Goal: Task Accomplishment & Management: Manage account settings

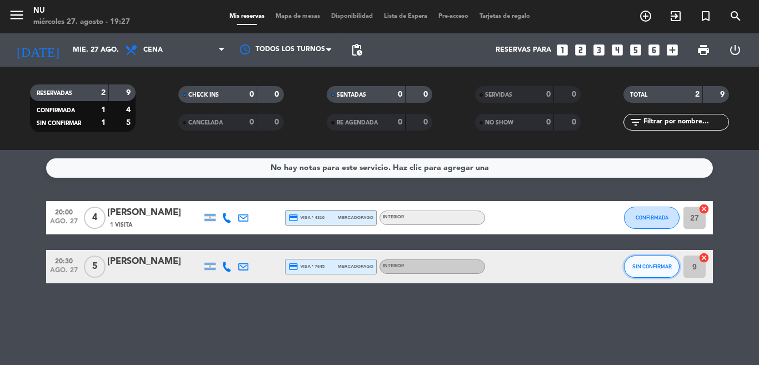
click at [632, 262] on button "SIN CONFIRMAR" at bounding box center [652, 267] width 56 height 22
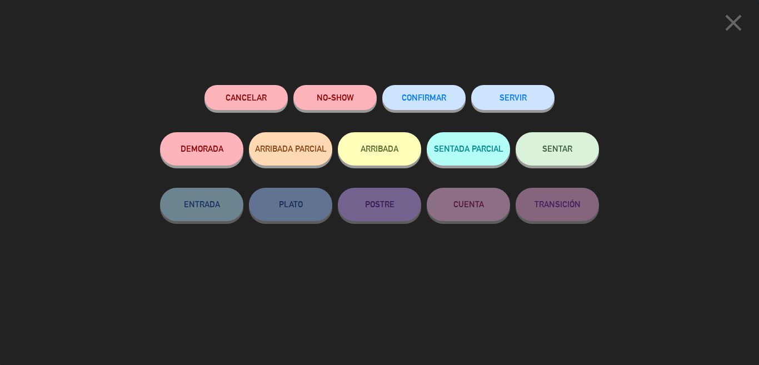
click at [439, 100] on span "CONFIRMAR" at bounding box center [424, 97] width 44 height 9
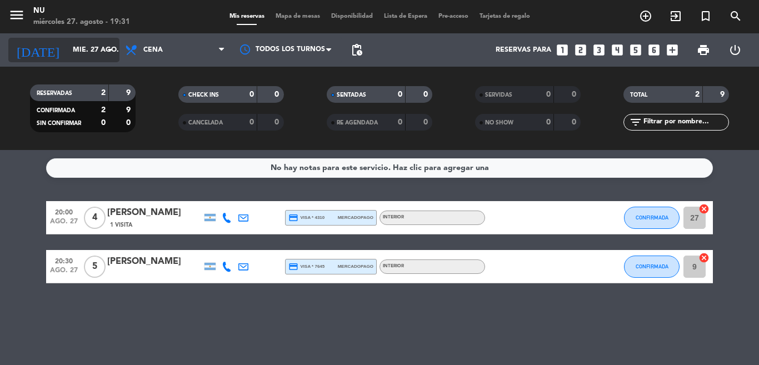
click at [78, 42] on input "mié. 27 ago." at bounding box center [114, 50] width 94 height 19
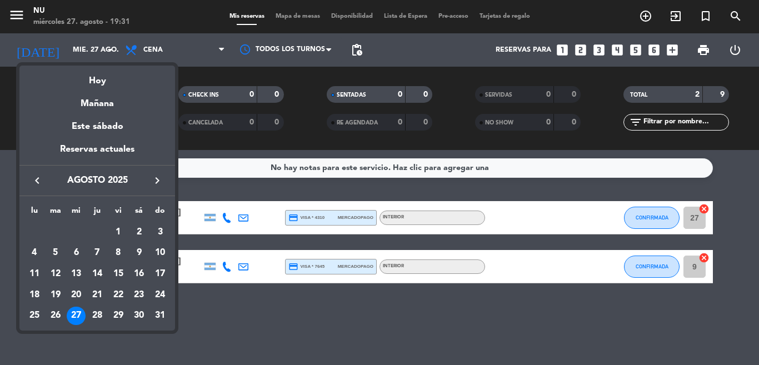
click at [102, 312] on div "28" at bounding box center [97, 316] width 19 height 19
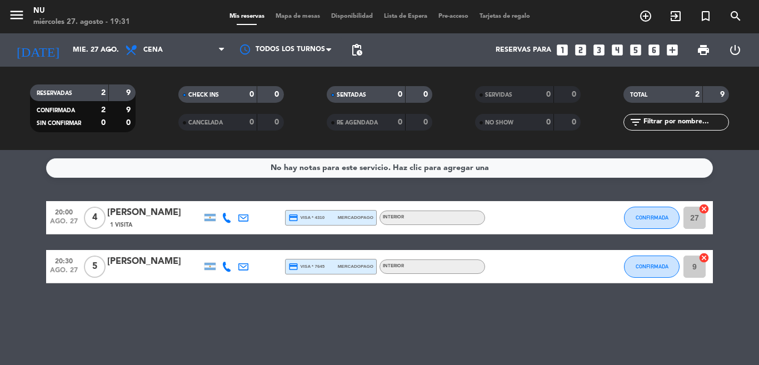
type input "jue. 28 ago."
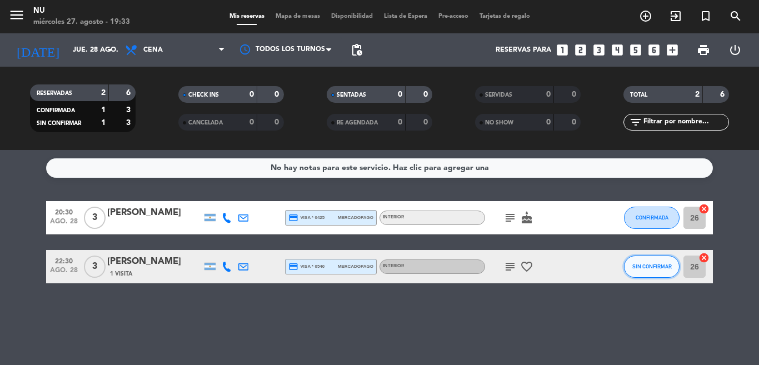
click at [642, 272] on button "SIN CONFIRMAR" at bounding box center [652, 267] width 56 height 22
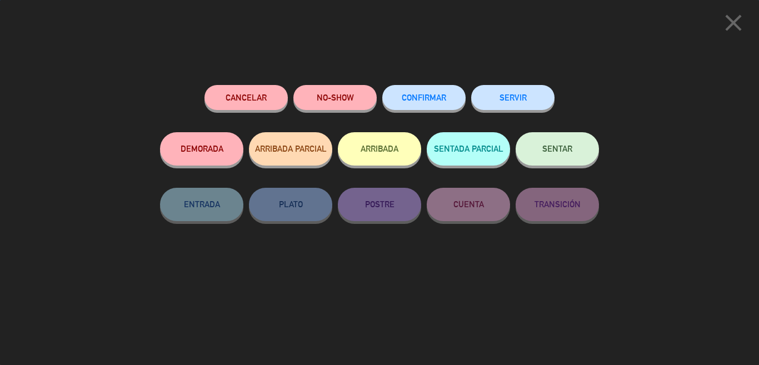
click at [437, 82] on div "Cancelar NO-SHOW CONFIRMAR SERVIR DEMORADA ARRIBADA PARCIAL ARRIBADA SENTADA PA…" at bounding box center [379, 221] width 454 height 288
click at [441, 94] on span "CONFIRMAR" at bounding box center [424, 97] width 44 height 9
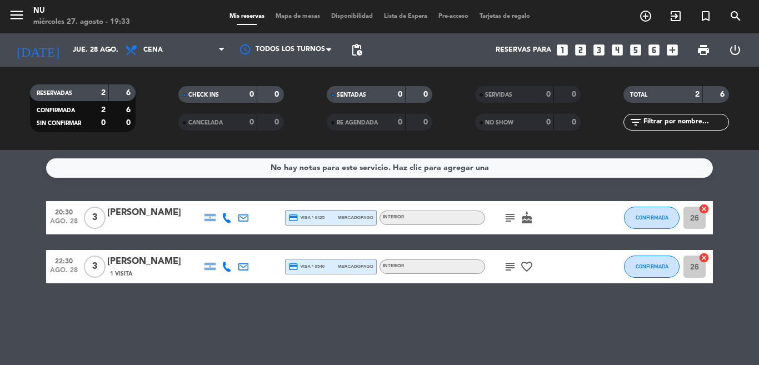
click at [584, 51] on icon "looks_two" at bounding box center [580, 50] width 14 height 14
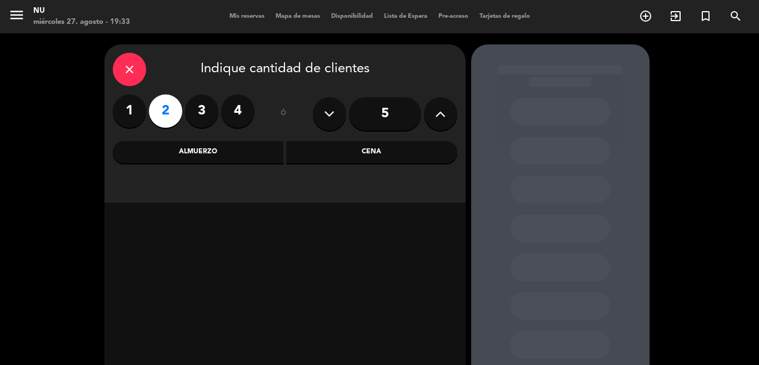
click at [333, 154] on div "Cena" at bounding box center [371, 152] width 171 height 22
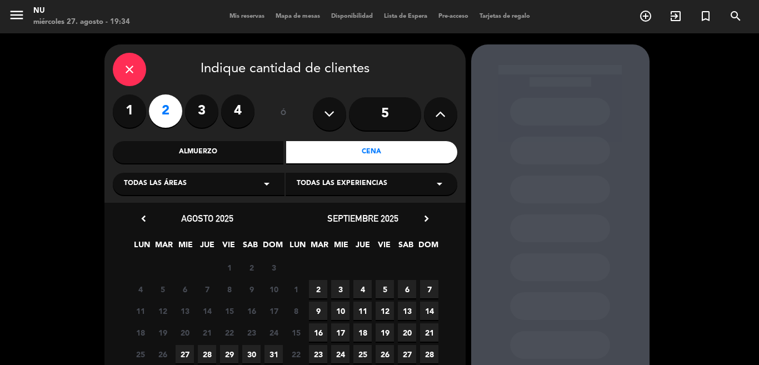
click at [201, 354] on span "28" at bounding box center [207, 354] width 18 height 18
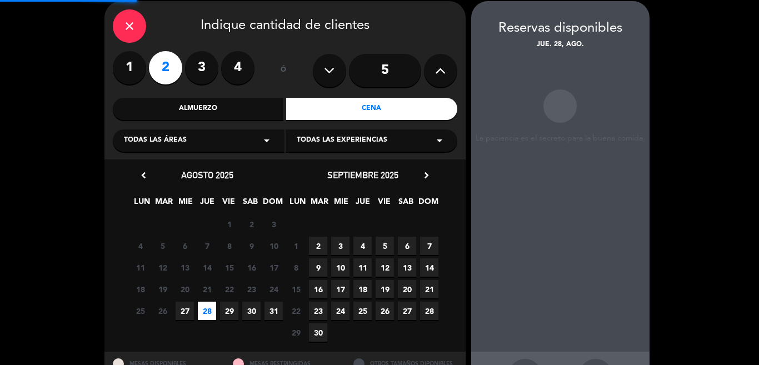
scroll to position [44, 0]
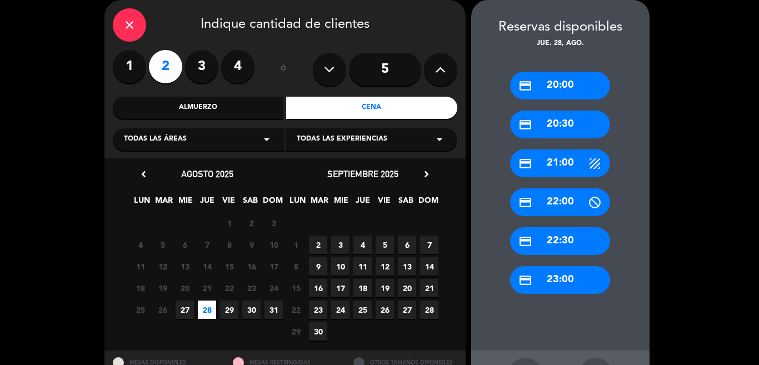
click at [552, 164] on div "credit_card 21:00" at bounding box center [560, 163] width 100 height 28
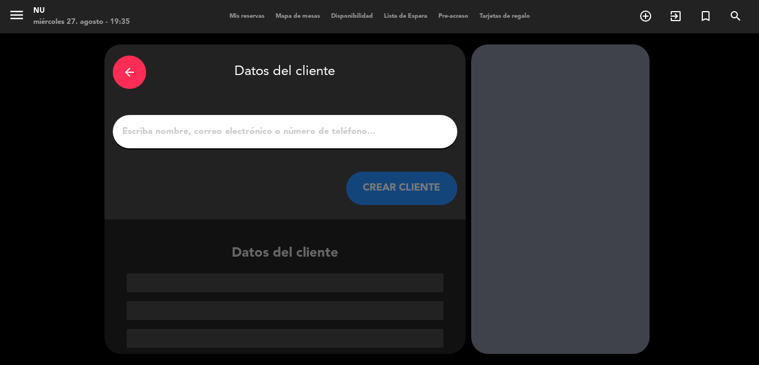
click at [334, 129] on input "1" at bounding box center [285, 132] width 328 height 16
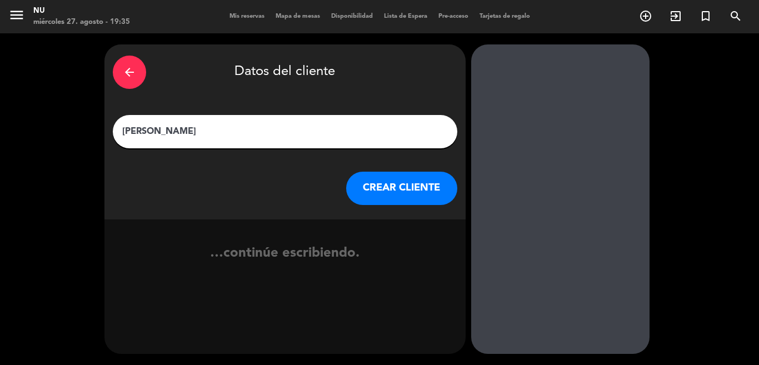
type input "[PERSON_NAME]"
click at [379, 189] on button "CREAR CLIENTE" at bounding box center [401, 188] width 111 height 33
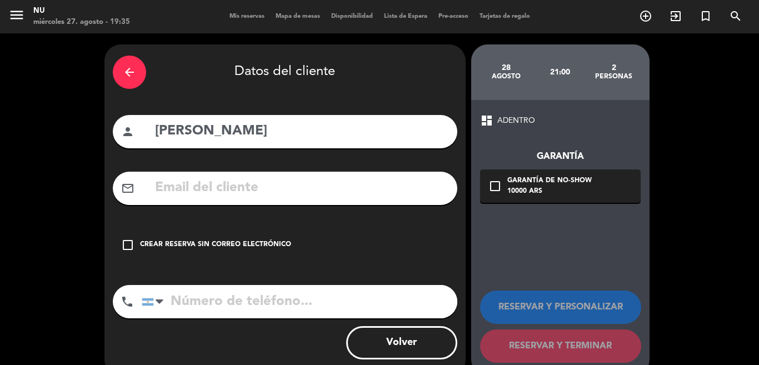
click at [127, 243] on icon "check_box_outline_blank" at bounding box center [127, 244] width 13 height 13
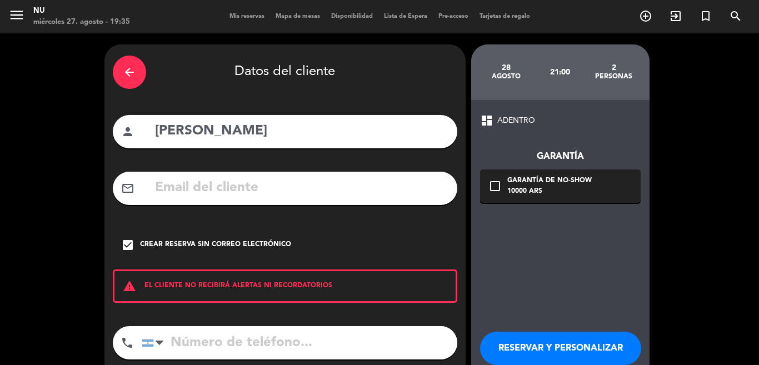
scroll to position [56, 0]
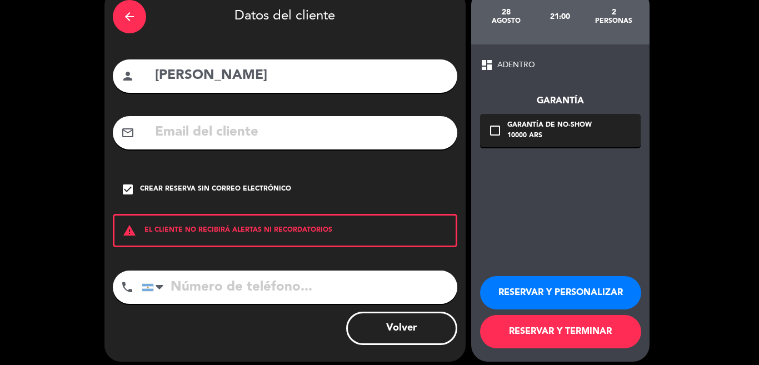
click at [596, 331] on button "RESERVAR Y TERMINAR" at bounding box center [560, 331] width 161 height 33
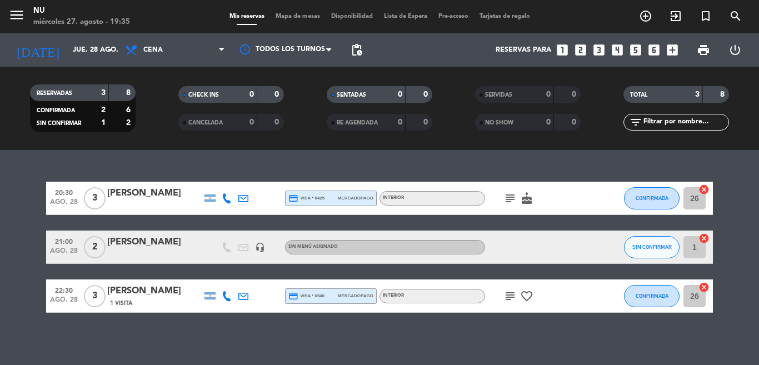
click at [118, 258] on div at bounding box center [154, 254] width 94 height 9
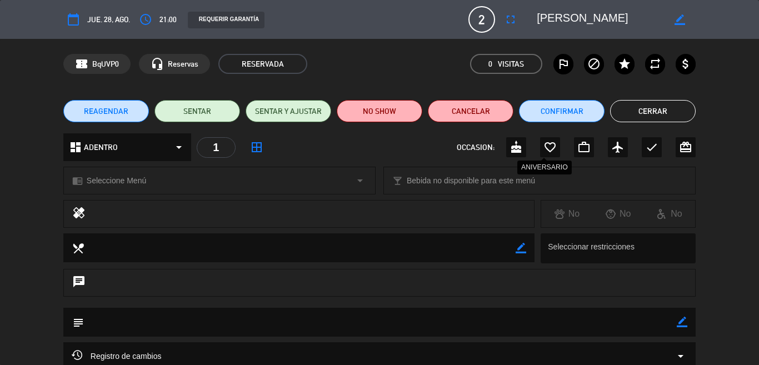
click at [543, 151] on icon "favorite_border" at bounding box center [549, 147] width 13 height 13
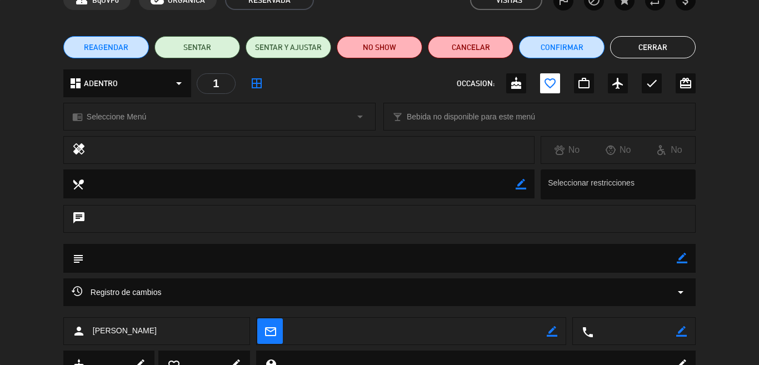
scroll to position [111, 0]
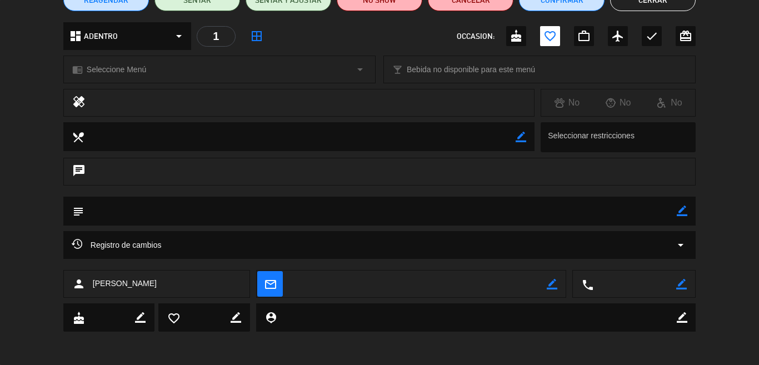
drag, startPoint x: 614, startPoint y: 279, endPoint x: 643, endPoint y: 281, distance: 29.5
click at [617, 279] on textarea at bounding box center [634, 285] width 83 height 28
click at [676, 284] on icon "border_color" at bounding box center [681, 284] width 11 height 11
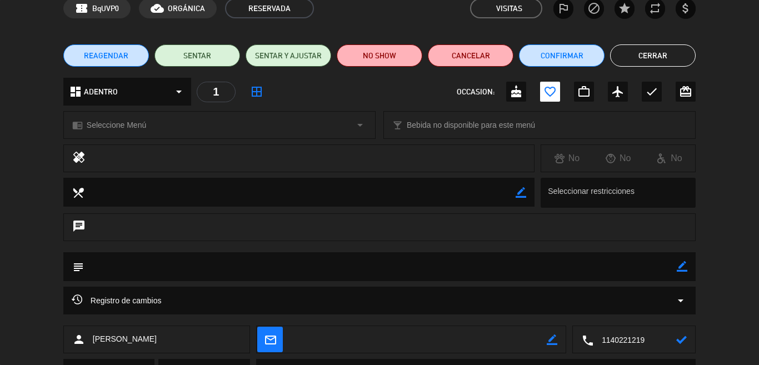
type textarea "1140221219"
click at [676, 337] on icon at bounding box center [681, 339] width 11 height 11
click at [616, 58] on button "Cerrar" at bounding box center [653, 55] width 86 height 22
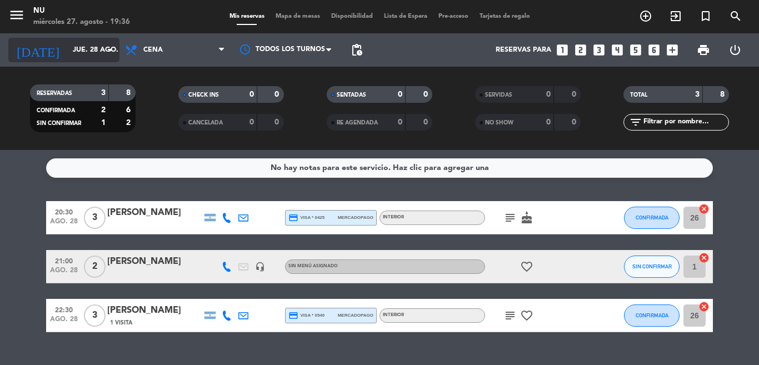
click at [99, 50] on input "jue. 28 ago." at bounding box center [114, 50] width 94 height 19
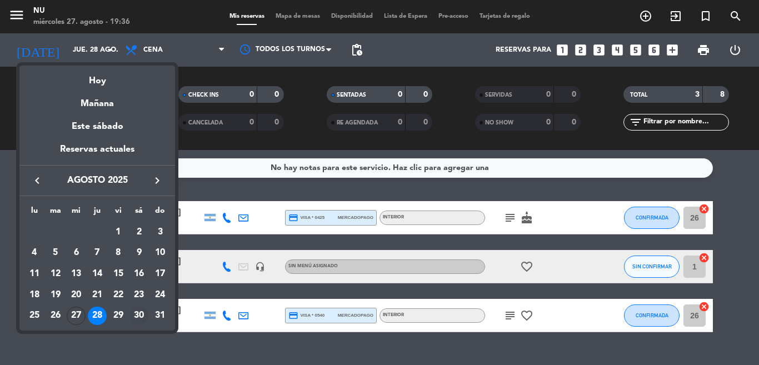
click at [136, 314] on div "30" at bounding box center [138, 316] width 19 height 19
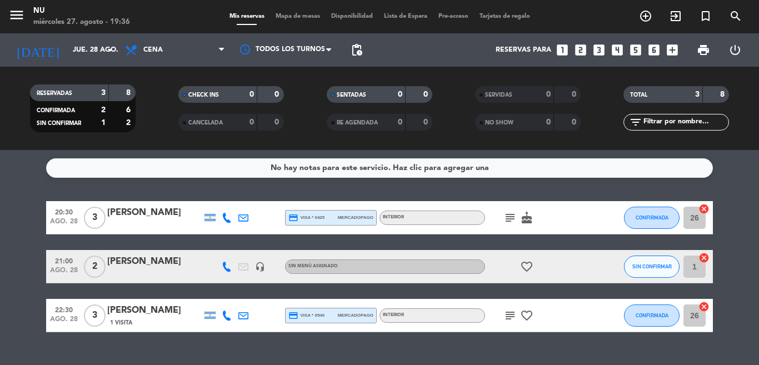
type input "sáb. 30 ago."
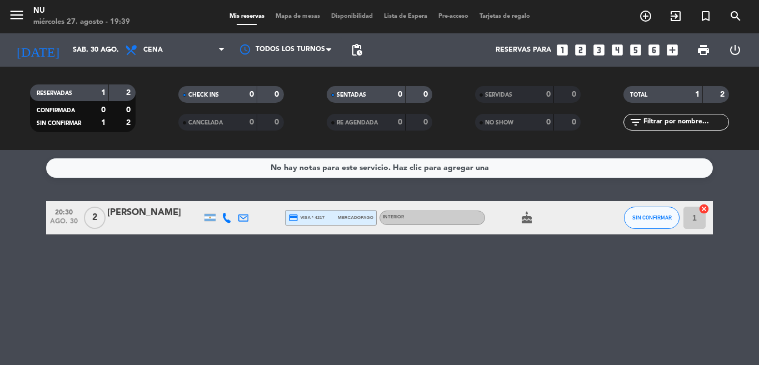
click at [578, 47] on icon "looks_two" at bounding box center [580, 50] width 14 height 14
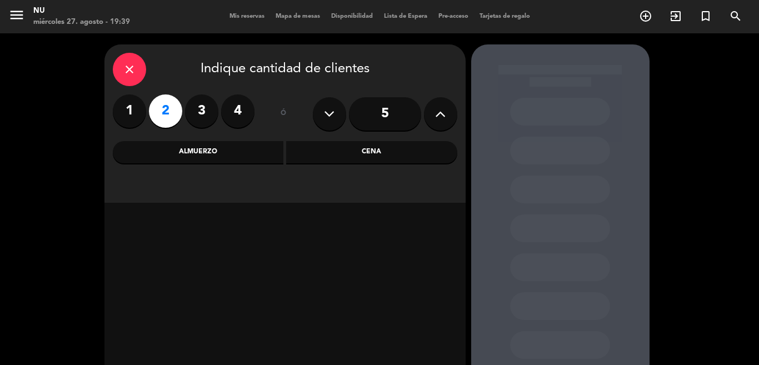
click at [347, 156] on div "Cena" at bounding box center [371, 152] width 171 height 22
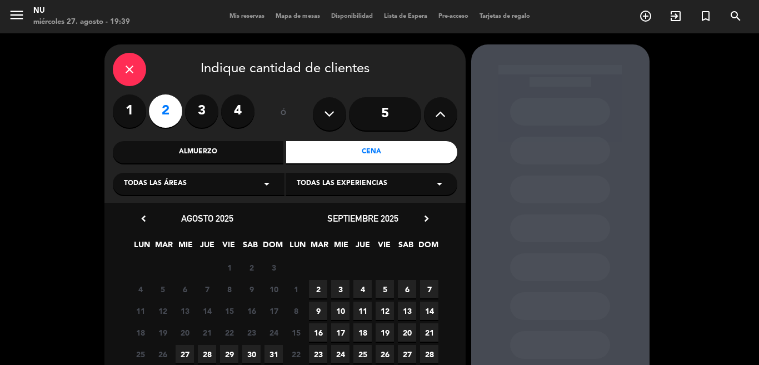
click at [248, 353] on span "30" at bounding box center [251, 354] width 18 height 18
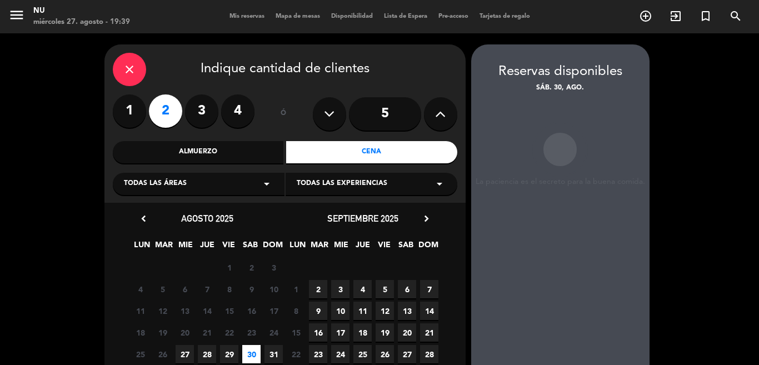
scroll to position [44, 0]
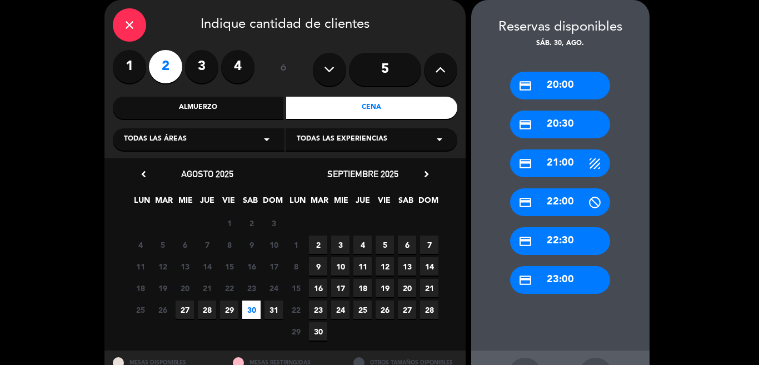
click at [555, 198] on div "credit_card 22:00" at bounding box center [560, 202] width 100 height 28
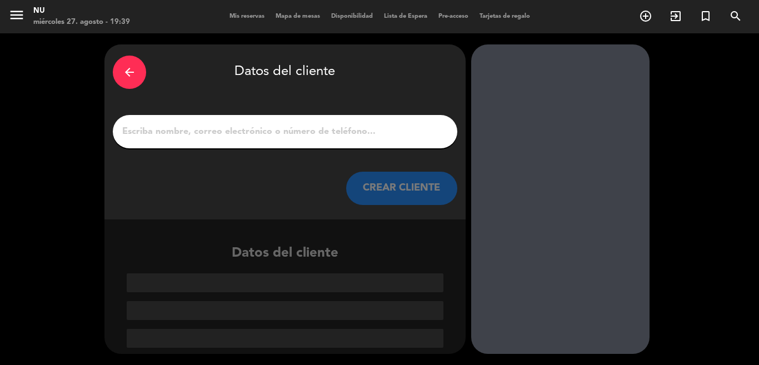
click at [296, 129] on input "1" at bounding box center [285, 132] width 328 height 16
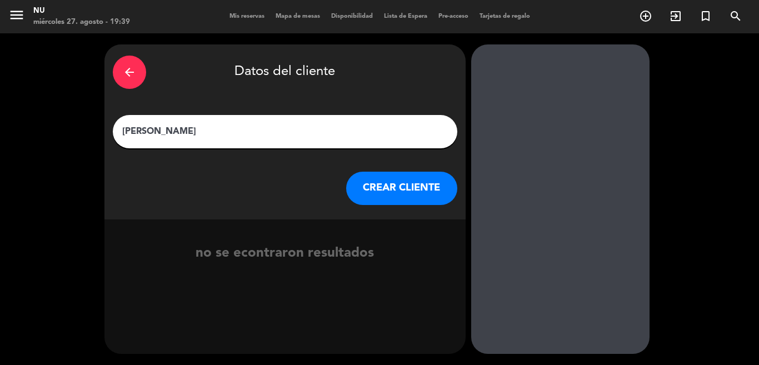
type input "[PERSON_NAME]"
click at [418, 186] on button "CREAR CLIENTE" at bounding box center [401, 188] width 111 height 33
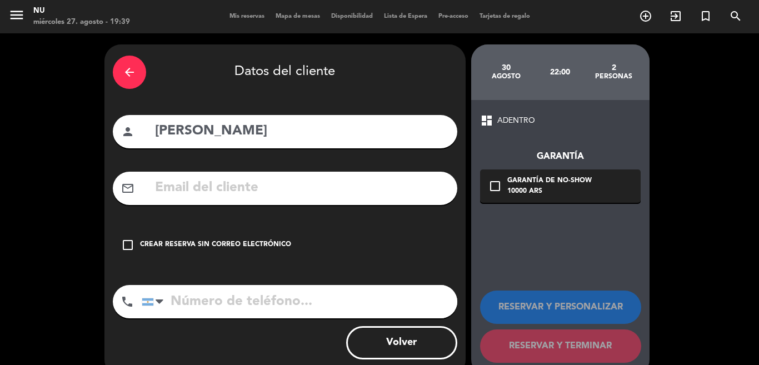
click at [199, 308] on input "tel" at bounding box center [300, 301] width 316 height 33
type input "1149600554"
click at [126, 242] on icon "check_box_outline_blank" at bounding box center [127, 244] width 13 height 13
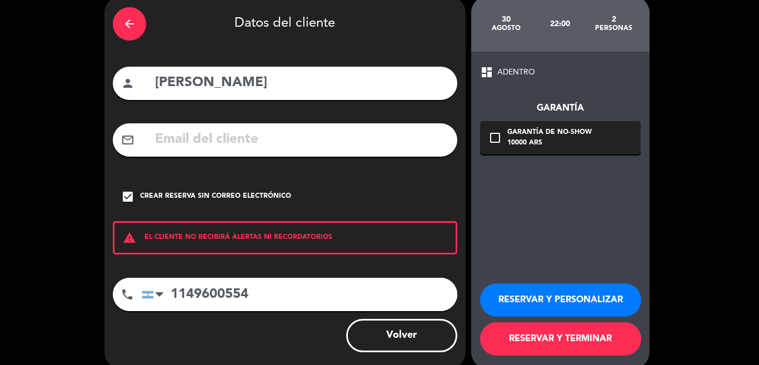
scroll to position [56, 0]
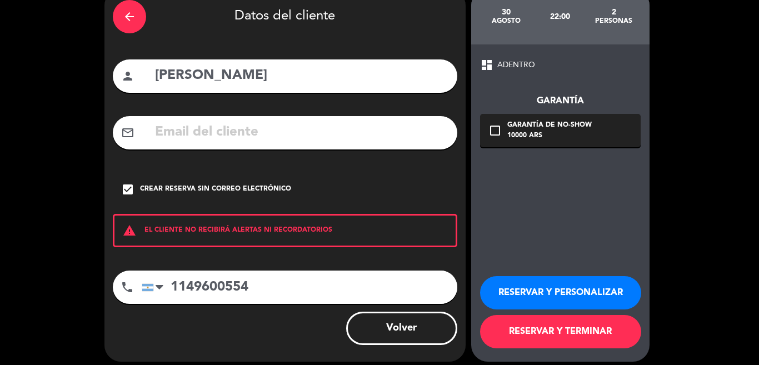
click at [547, 336] on button "RESERVAR Y TERMINAR" at bounding box center [560, 331] width 161 height 33
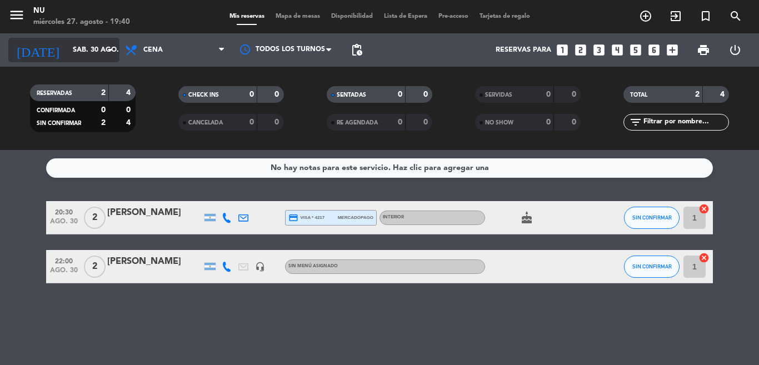
click at [80, 50] on input "sáb. 30 ago." at bounding box center [114, 50] width 94 height 19
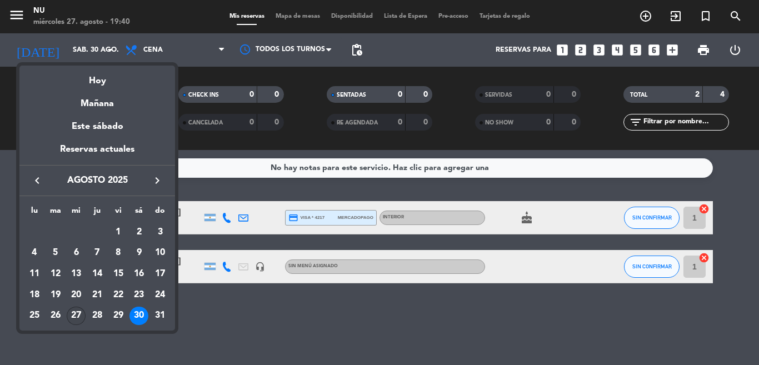
click at [77, 317] on div "27" at bounding box center [76, 316] width 19 height 19
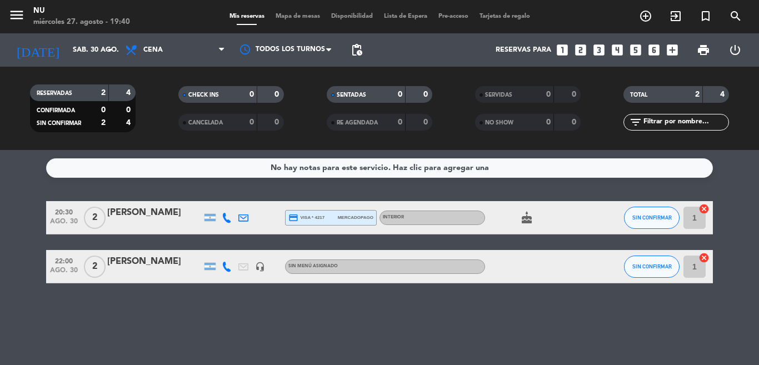
type input "mié. 27 ago."
